Goal: Check status: Check status

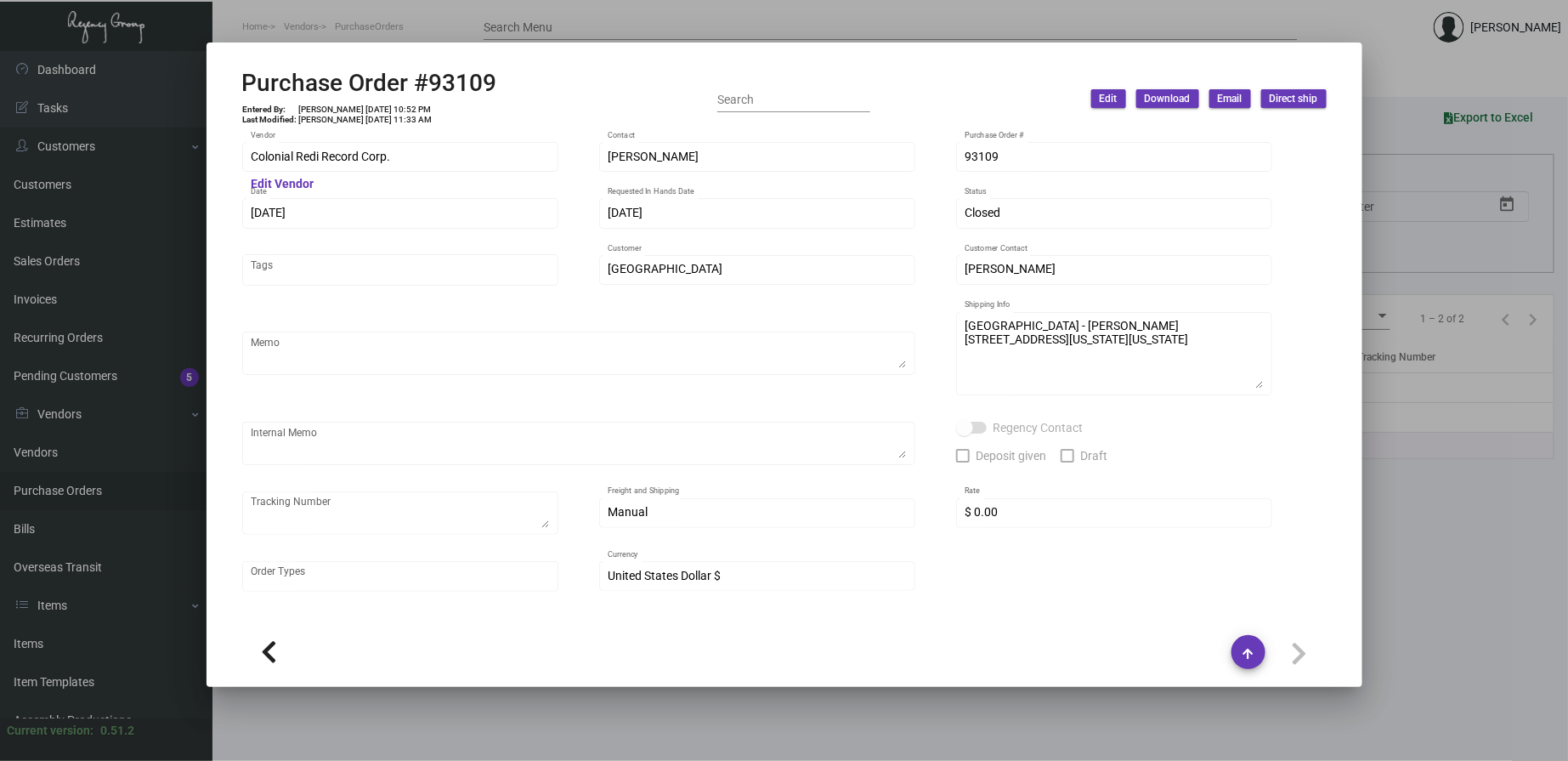
click at [646, 35] on div at bounding box center [784, 380] width 1568 height 761
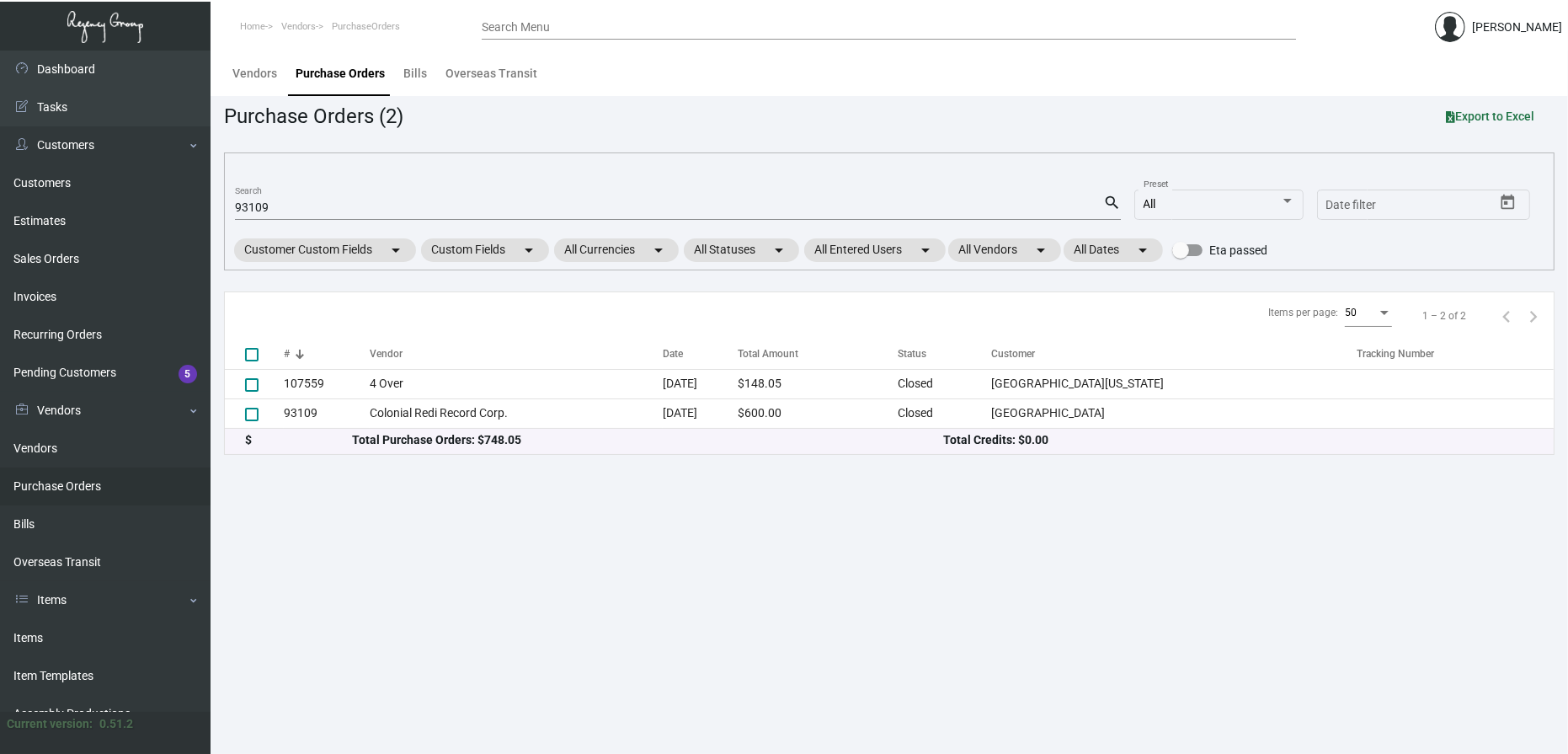
click at [276, 206] on input "93109" at bounding box center [669, 208] width 868 height 14
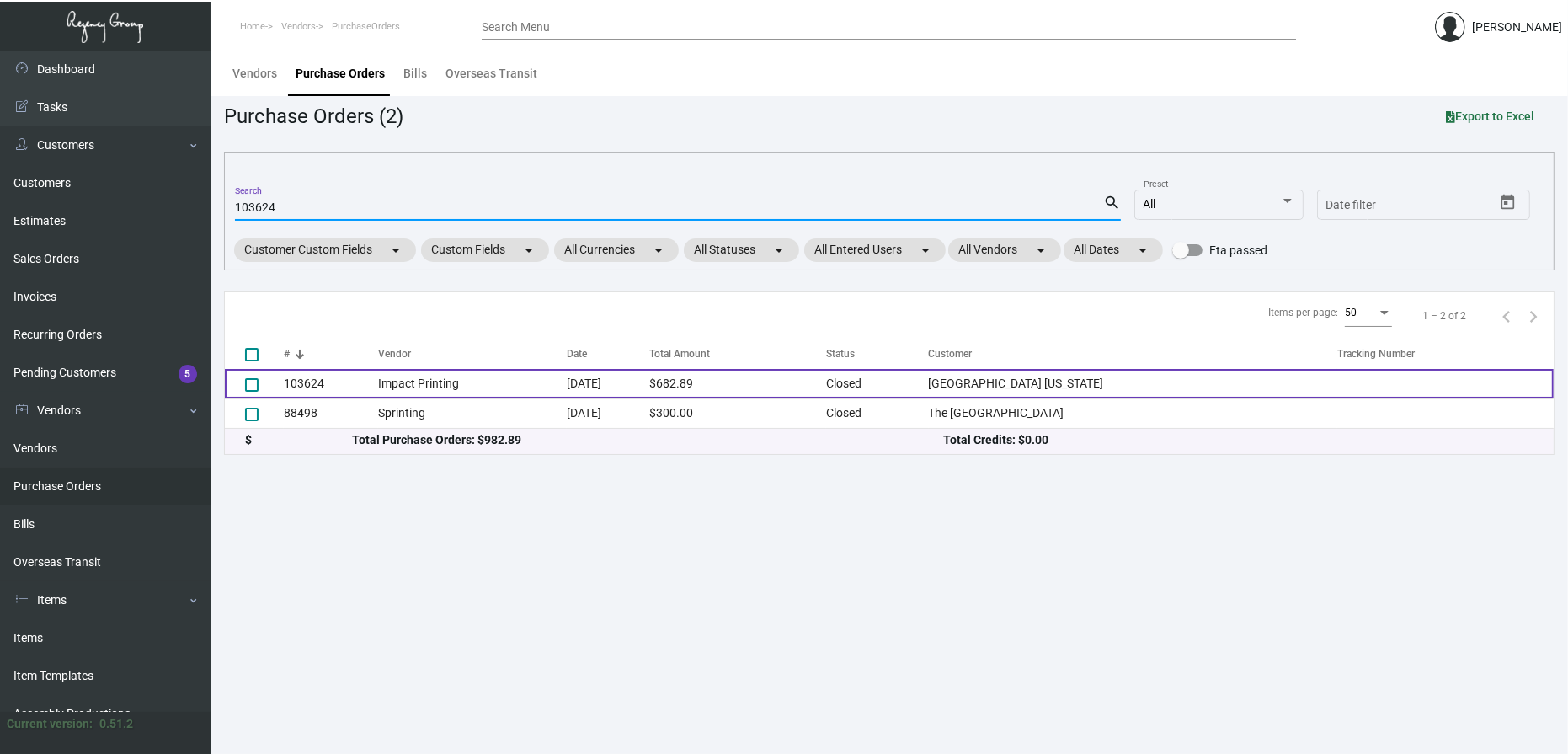
type input "103624"
click at [413, 383] on td "Impact Printing" at bounding box center [472, 384] width 188 height 30
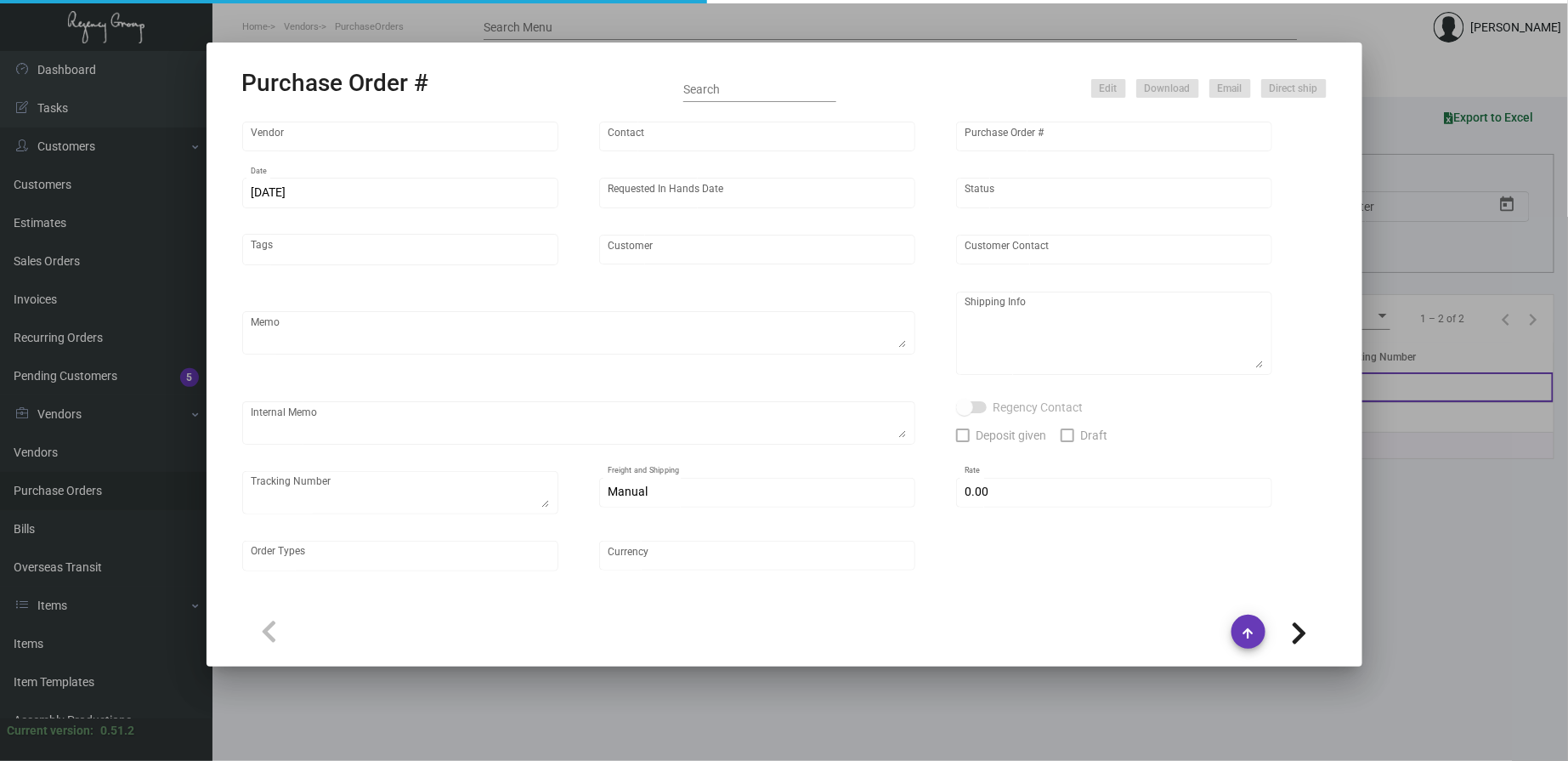
type input "Impact Printing"
type input "Impact Orders"
type input "103624"
type input "2/12/2024"
type input "2/28/2024"
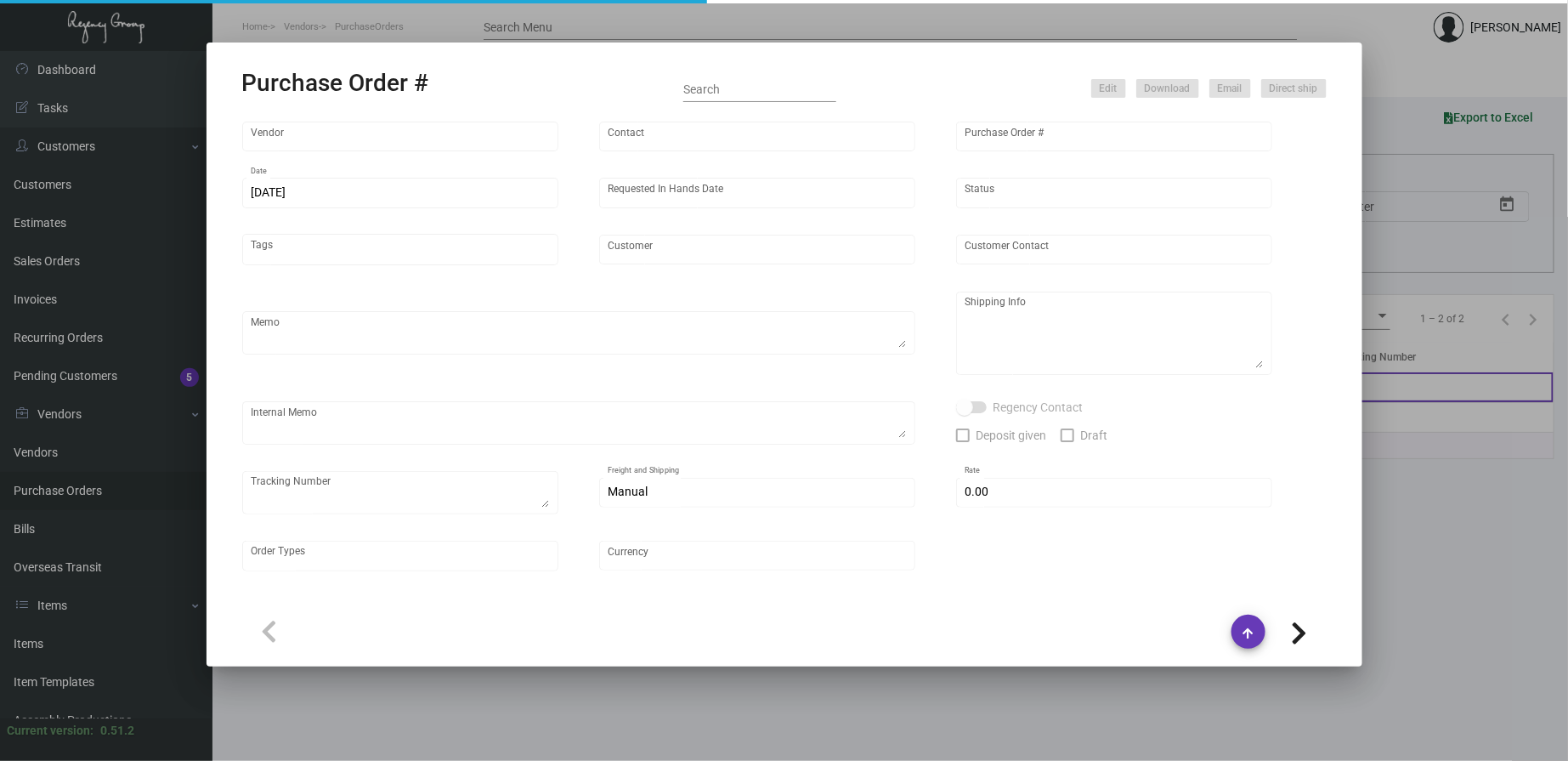
type input "Park Lane Hotel New York"
type input "Christopher Alexis"
type textarea "PLEASE SEND PDF PROOFS TO OUR ART TEAM ; ART@THEREGENCYGROUP.NET WITH ME IN CC!…"
type textarea "Park Lane Hotel New York - Christopher Alexis 36 Central Park South New York, N…"
type textarea "2.13 - Vendor's order # is 74292. // Proofs sent over; APPROVED."
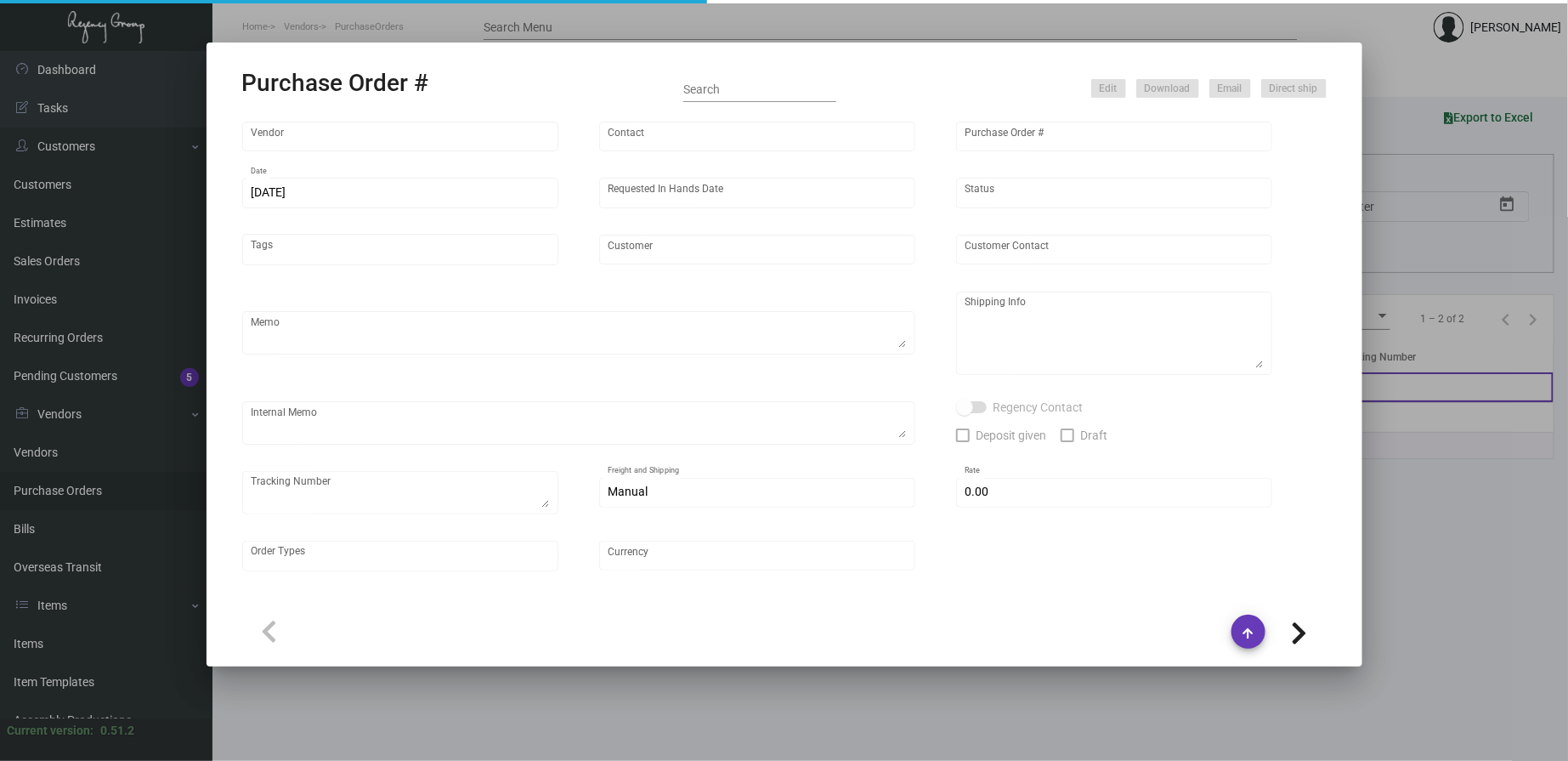
type input "$ 0.00"
type input "United States Dollar $"
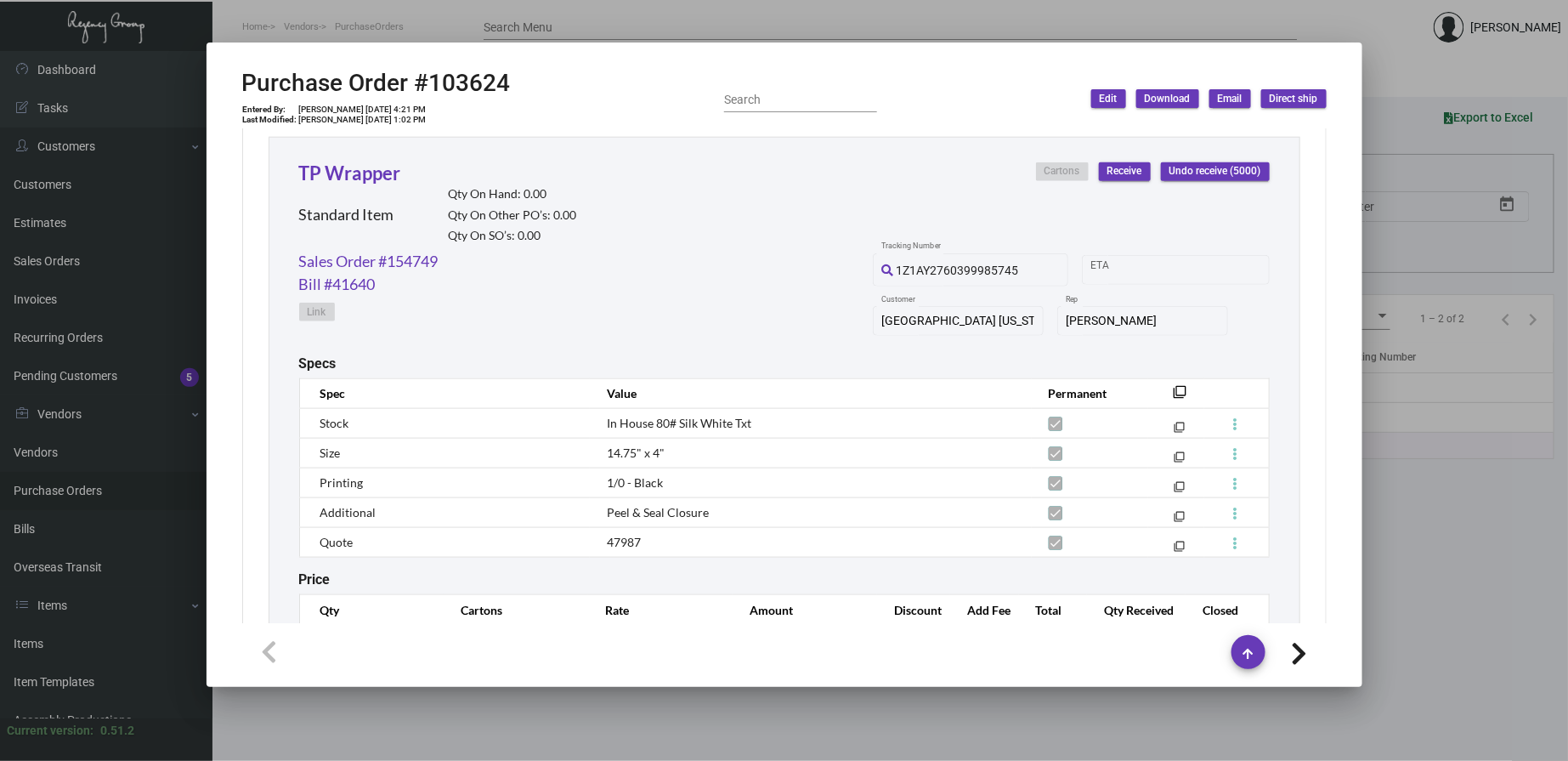
scroll to position [878, 0]
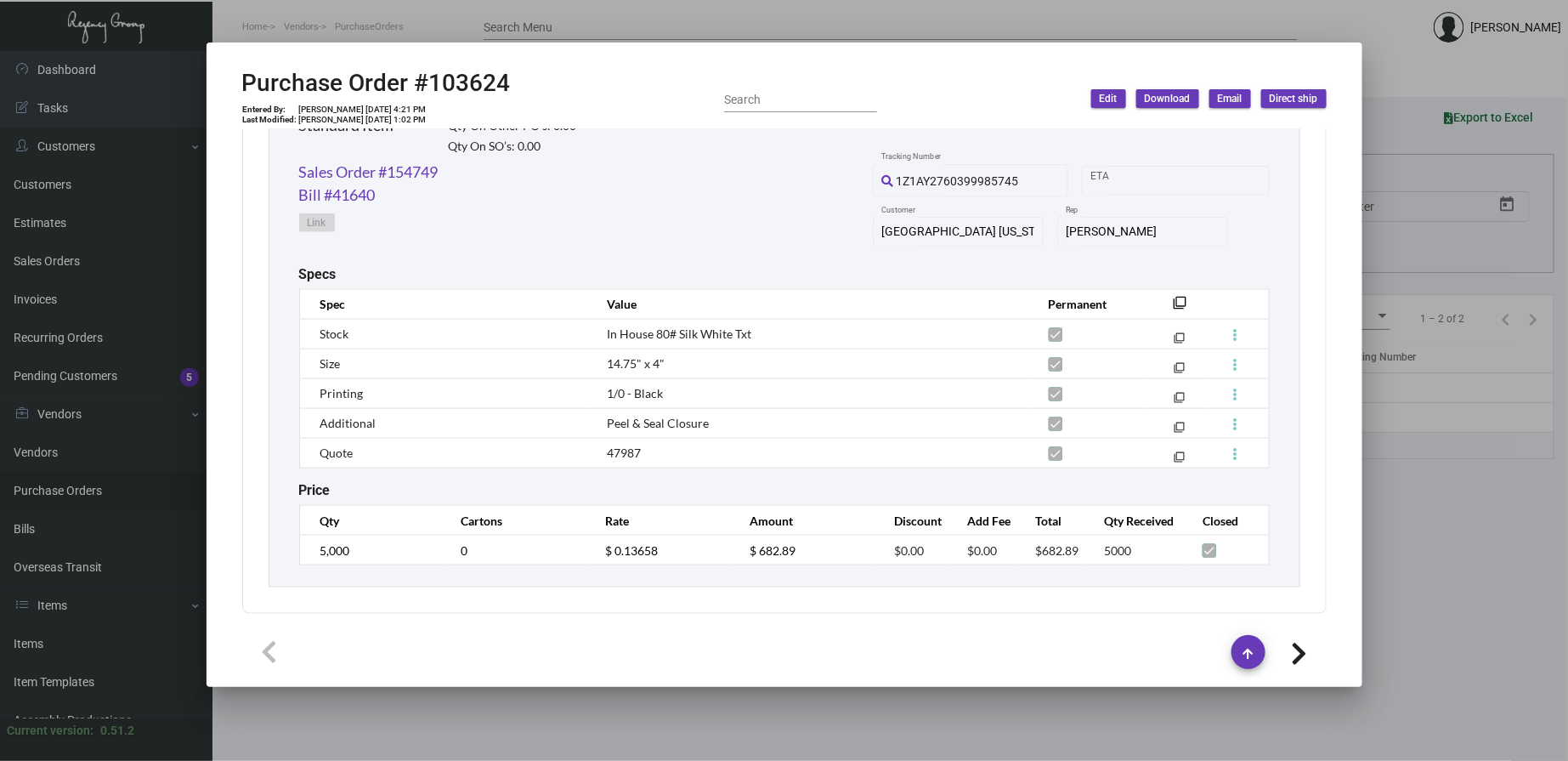
click at [1471, 74] on div at bounding box center [784, 380] width 1568 height 761
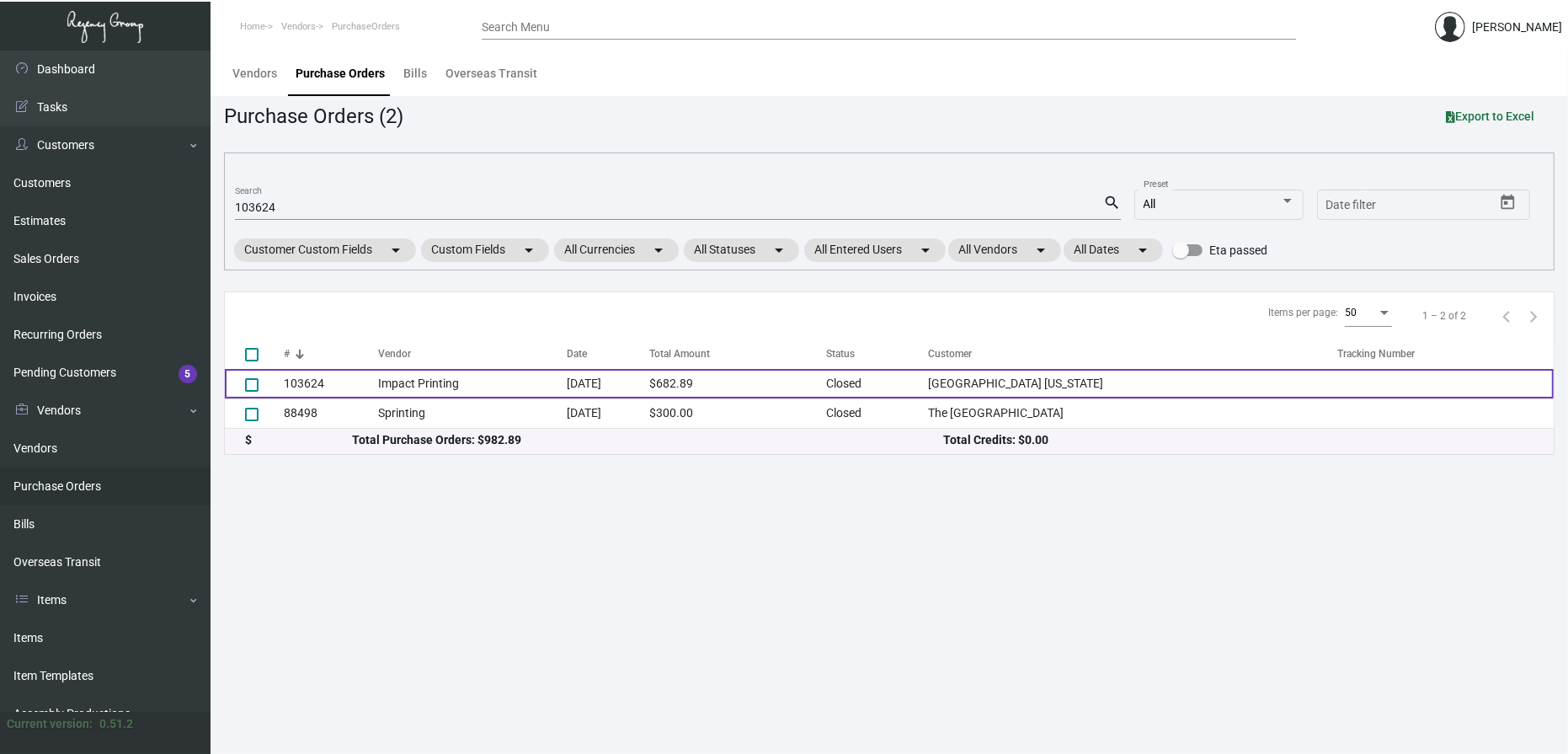
click at [483, 393] on td "Impact Printing" at bounding box center [472, 384] width 188 height 30
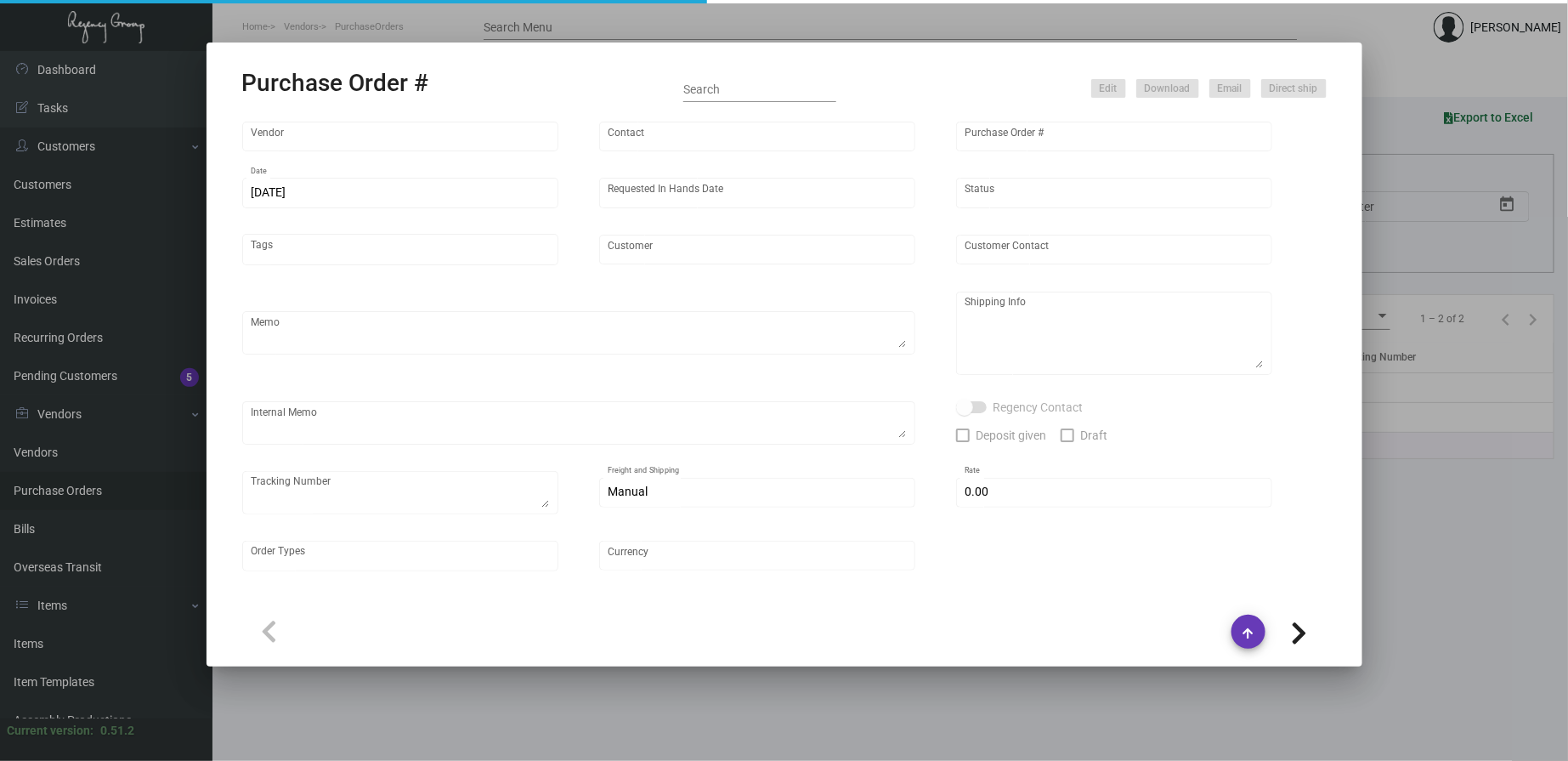
type input "Impact Printing"
type input "Impact Orders"
type input "103624"
type input "2/12/2024"
type input "2/28/2024"
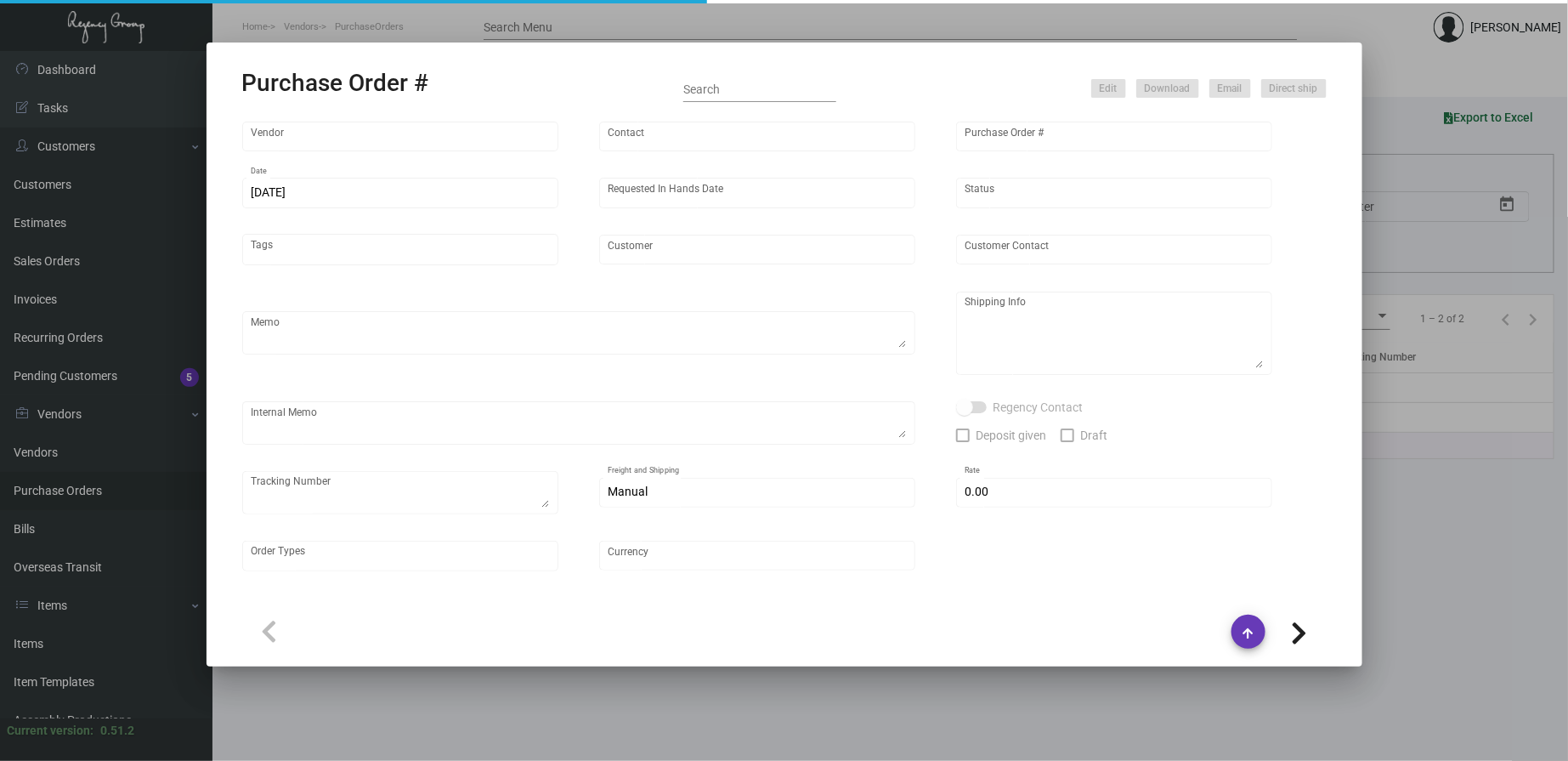
type input "Park Lane Hotel New York"
type input "Christopher Alexis"
type textarea "PLEASE SEND PDF PROOFS TO OUR ART TEAM ; ART@THEREGENCYGROUP.NET WITH ME IN CC!…"
type textarea "Park Lane Hotel New York - Christopher Alexis 36 Central Park South New York, N…"
type textarea "2.13 - Vendor's order # is 74292. // Proofs sent over; APPROVED."
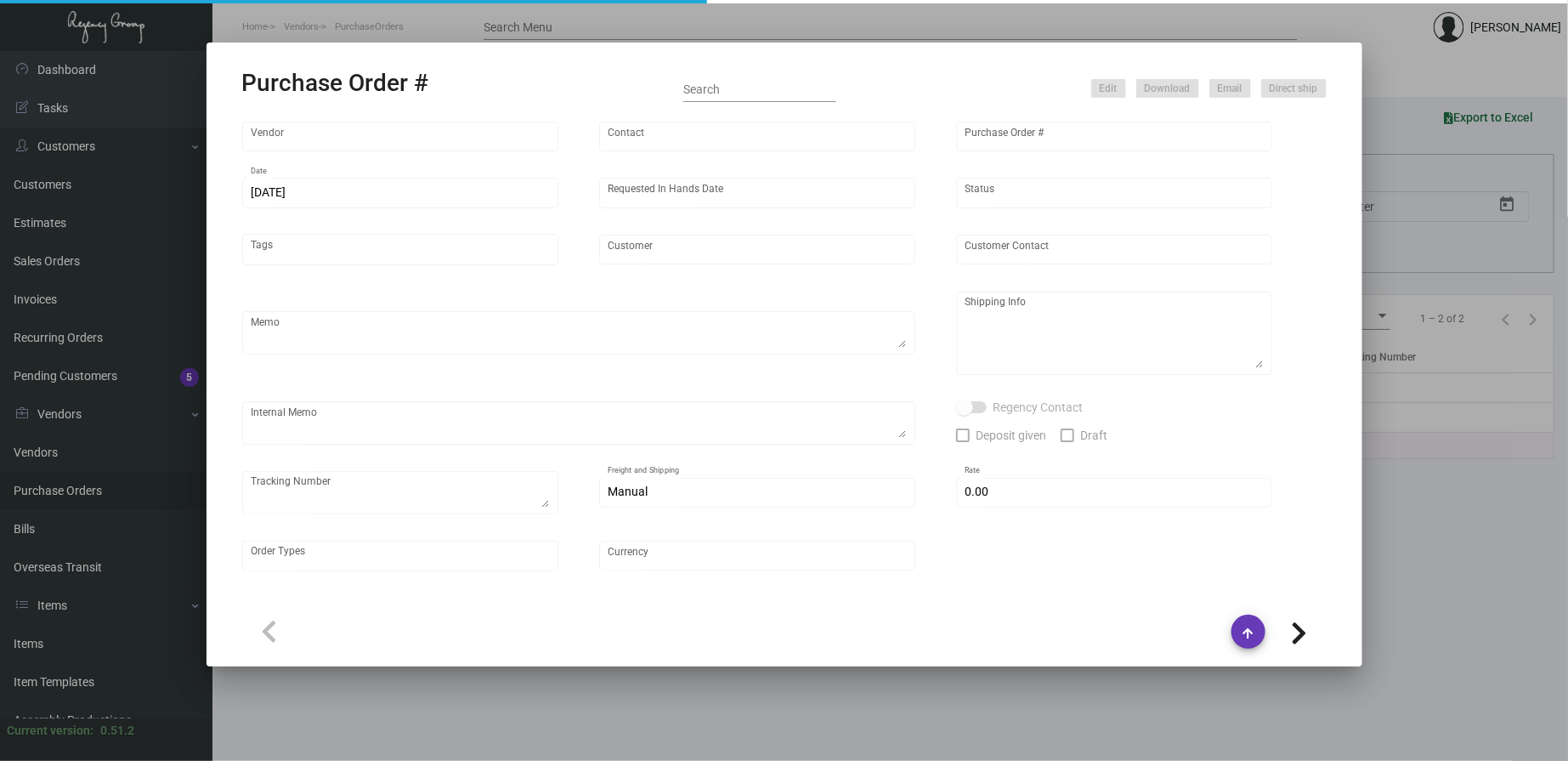
type input "$ 0.00"
type input "United States Dollar $"
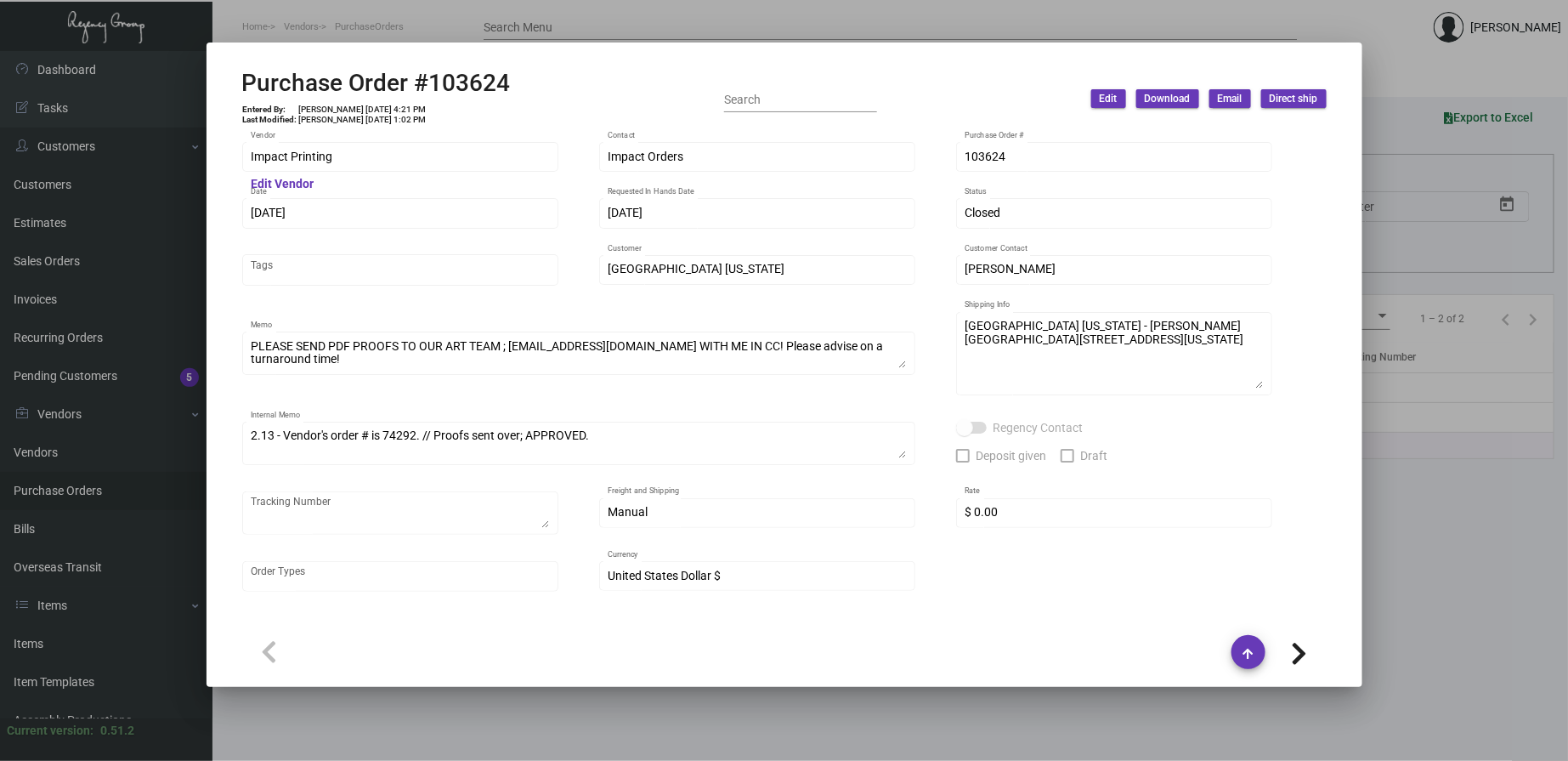
click at [454, 89] on h2 "Purchase Order #103624" at bounding box center [376, 84] width 269 height 29
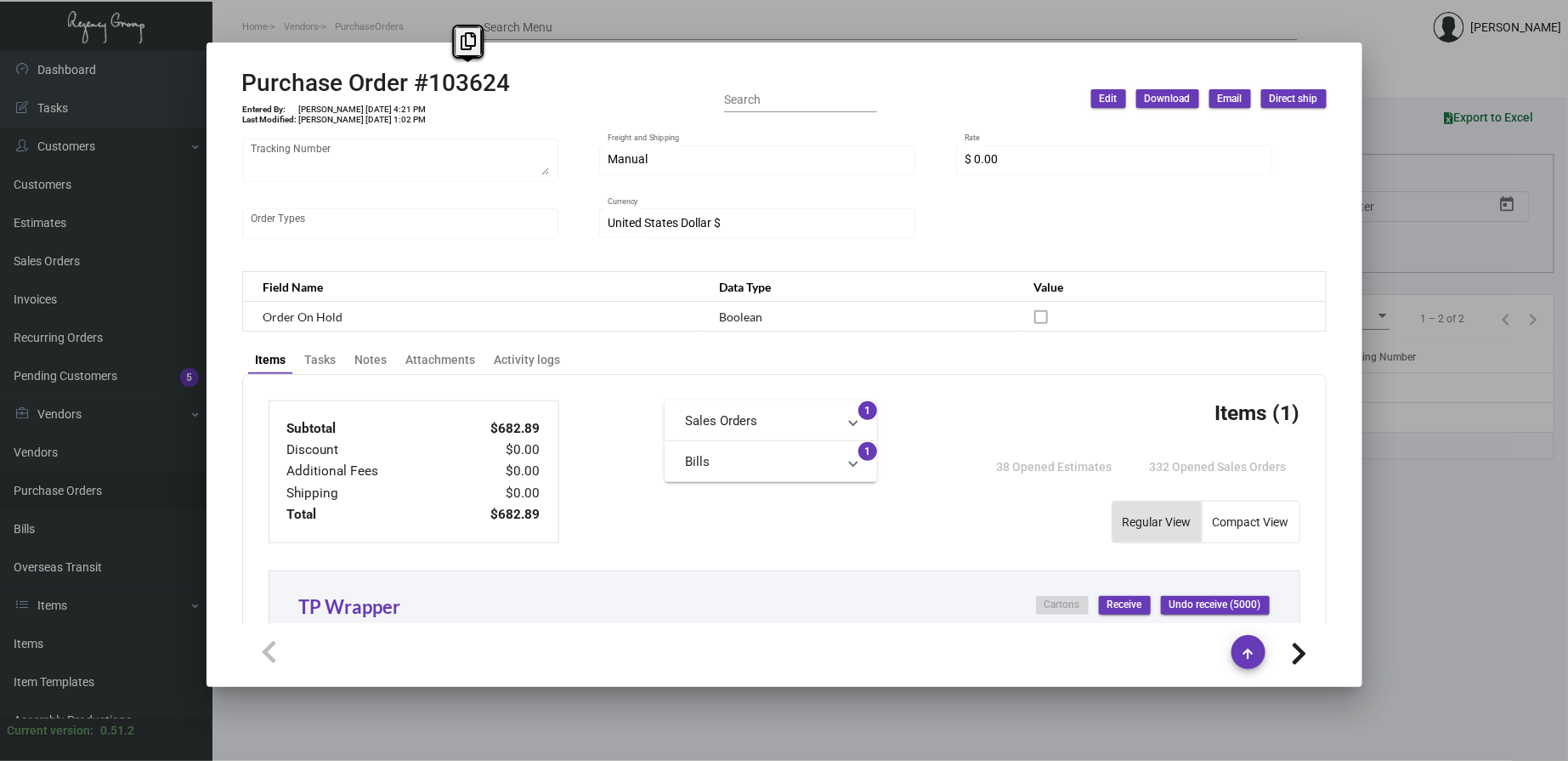
scroll to position [0, 0]
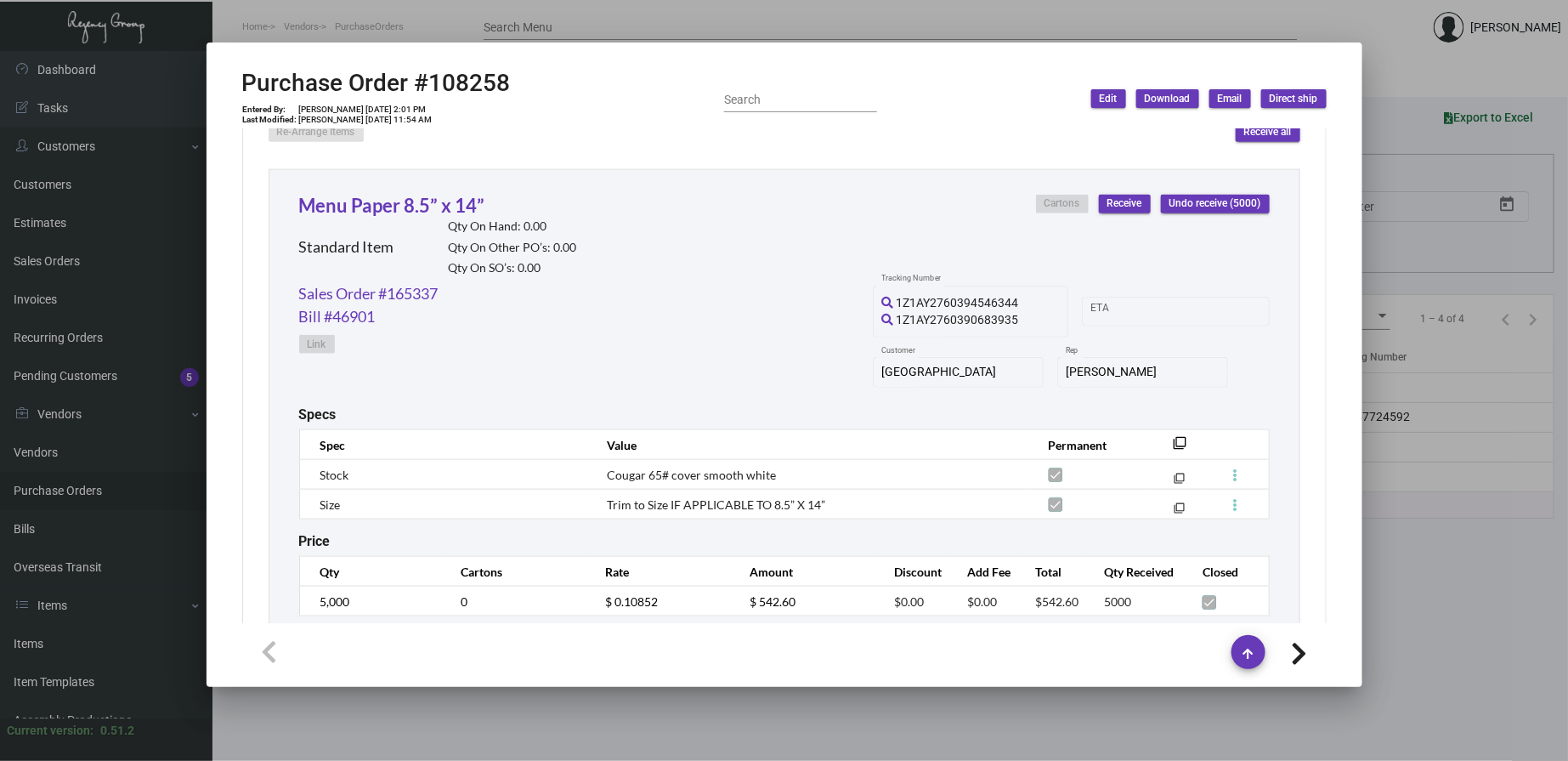
scroll to position [944, 0]
